Goal: Task Accomplishment & Management: Use online tool/utility

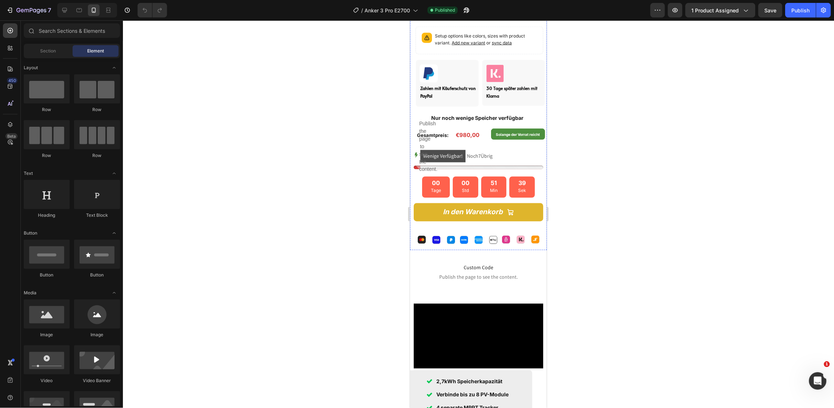
scroll to position [311, 0]
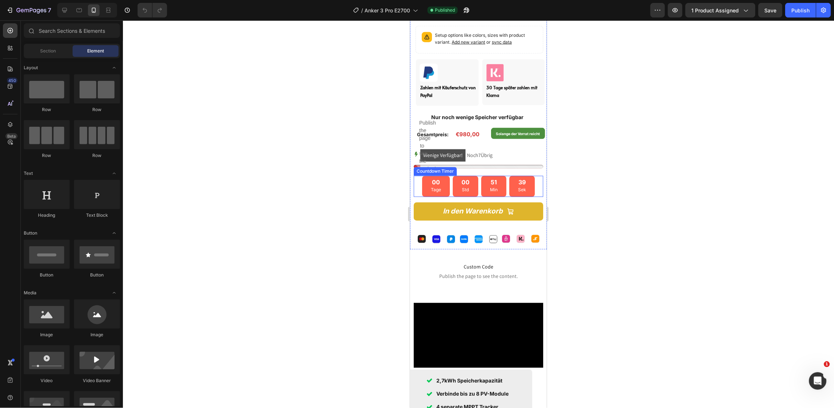
click at [467, 176] on div "00 Std" at bounding box center [465, 186] width 26 height 21
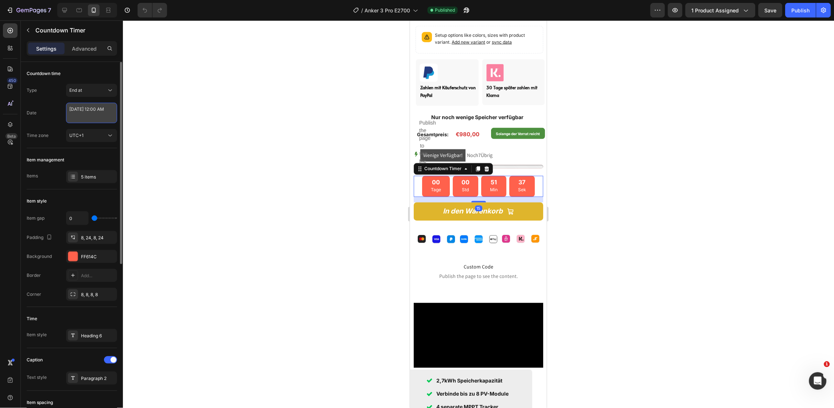
click at [86, 111] on textarea "[DATE] 12:00 AM" at bounding box center [91, 113] width 51 height 20
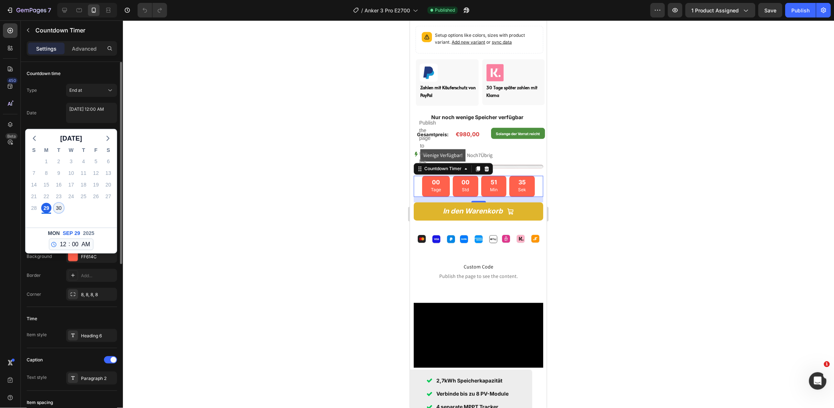
click at [61, 209] on div "30" at bounding box center [59, 208] width 10 height 10
type textarea "[DATE] 12:00 AM"
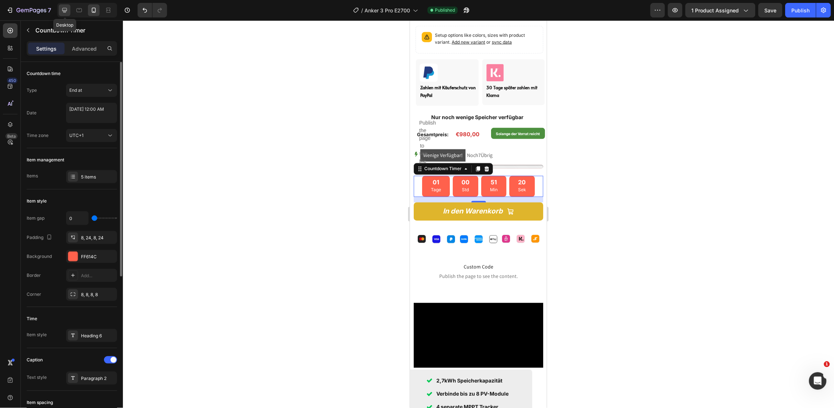
click at [69, 8] on div at bounding box center [65, 10] width 12 height 12
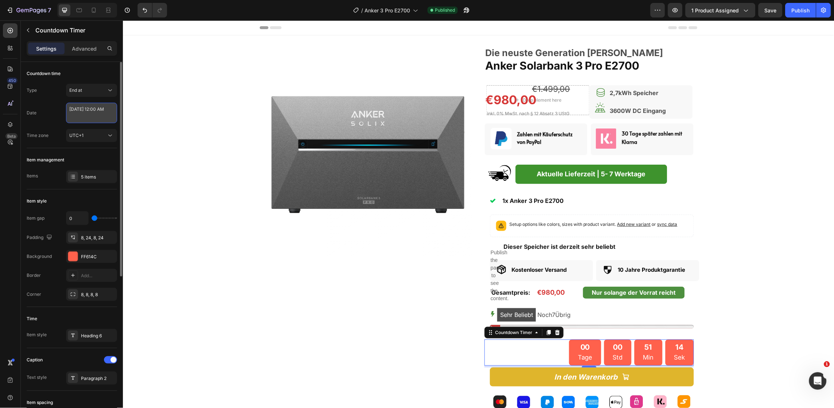
click at [86, 110] on textarea "[DATE] 12:00 AM" at bounding box center [91, 113] width 51 height 20
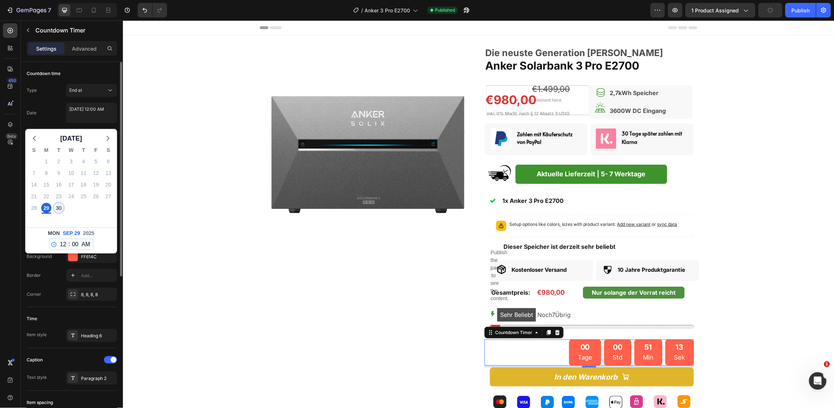
click at [58, 206] on div "30" at bounding box center [59, 208] width 10 height 10
type textarea "[DATE] 12:00 AM"
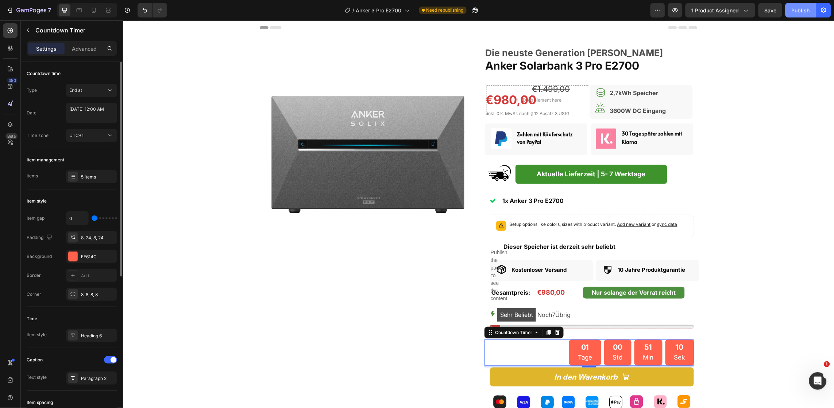
click at [799, 7] on div "Publish" at bounding box center [800, 11] width 18 height 8
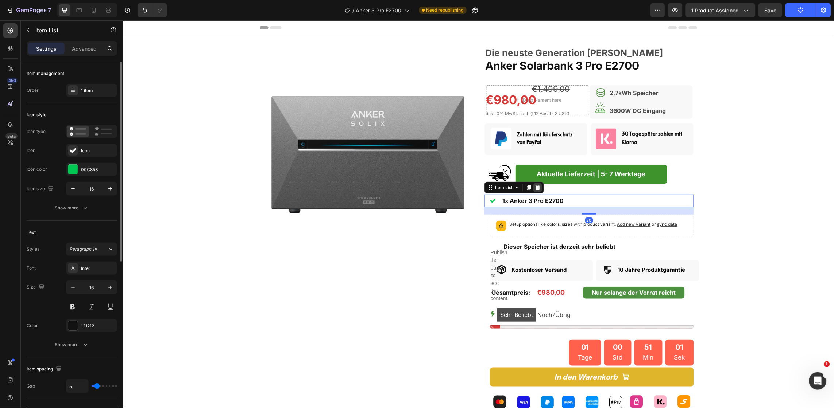
click at [535, 188] on icon at bounding box center [537, 187] width 5 height 5
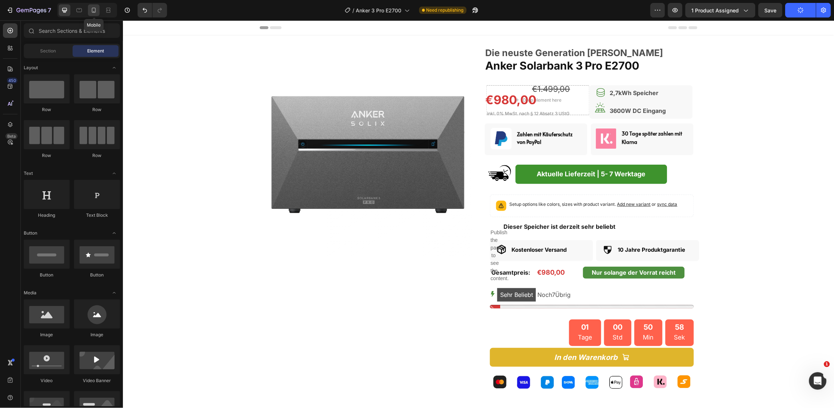
click at [94, 11] on icon at bounding box center [94, 11] width 2 height 1
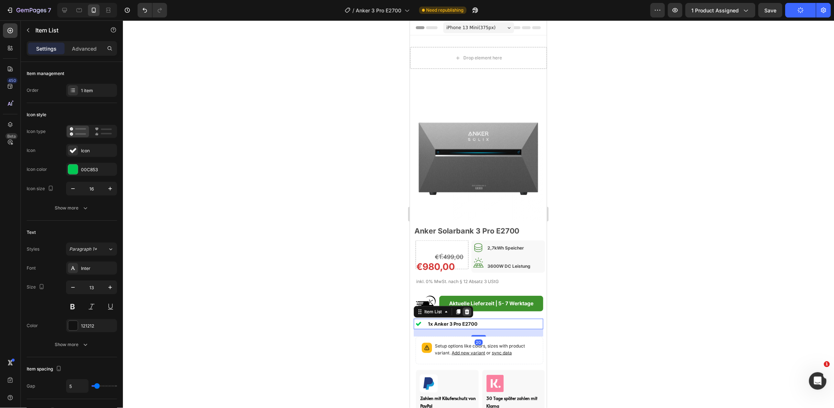
click at [468, 309] on icon at bounding box center [466, 311] width 5 height 5
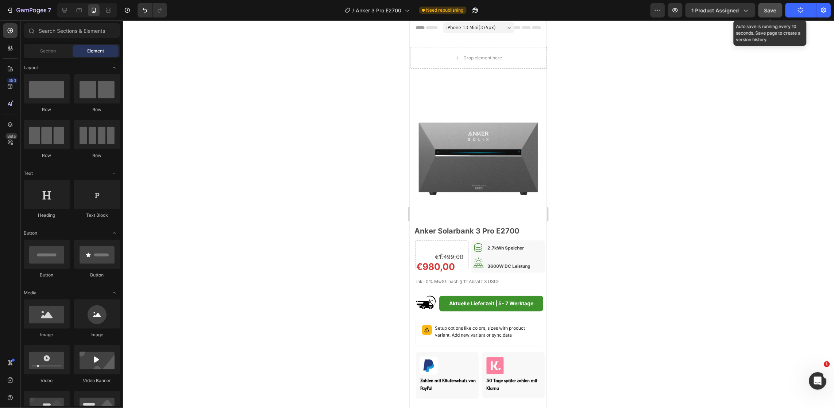
click at [775, 12] on span "Save" at bounding box center [770, 10] width 12 height 6
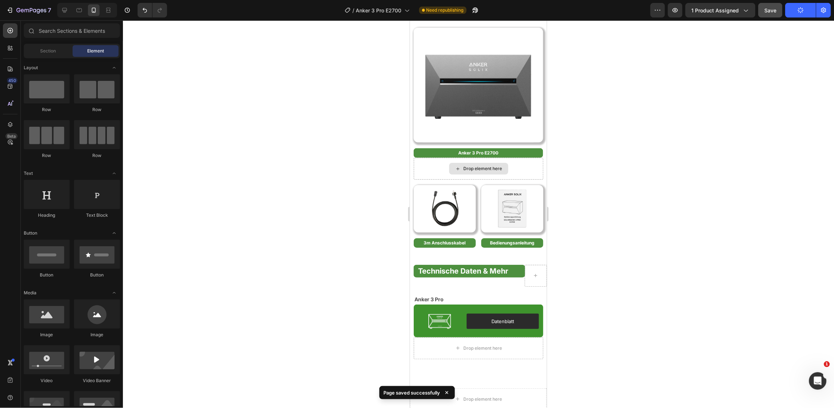
scroll to position [753, 0]
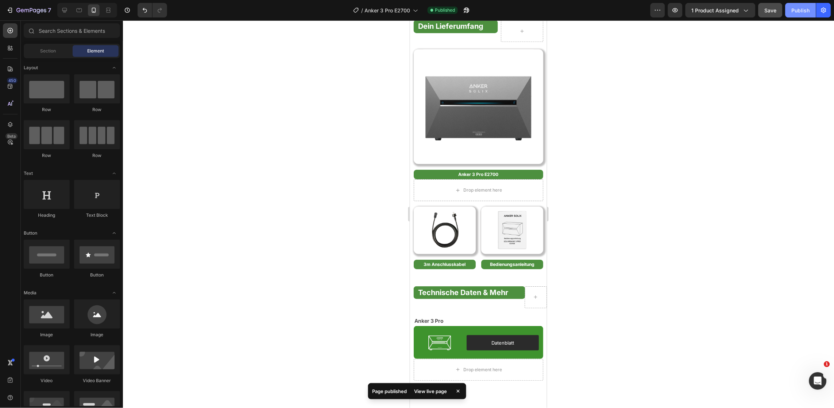
click at [794, 13] on div "Publish" at bounding box center [800, 11] width 18 height 8
